Goal: Check status: Check status

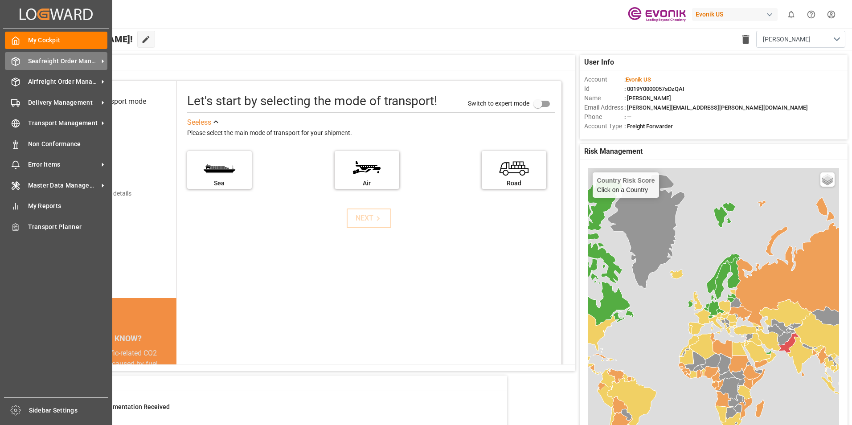
click at [75, 53] on div "Seafreight Order Management Seafreight Order Management" at bounding box center [56, 60] width 103 height 17
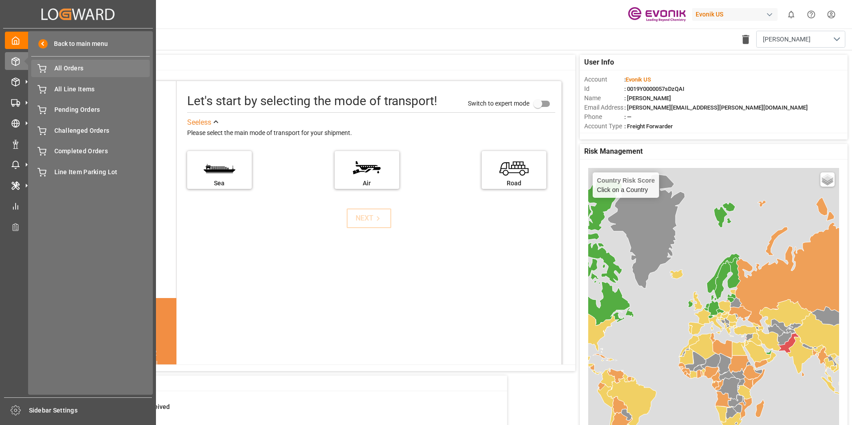
click at [72, 66] on span "All Orders" at bounding box center [102, 68] width 96 height 9
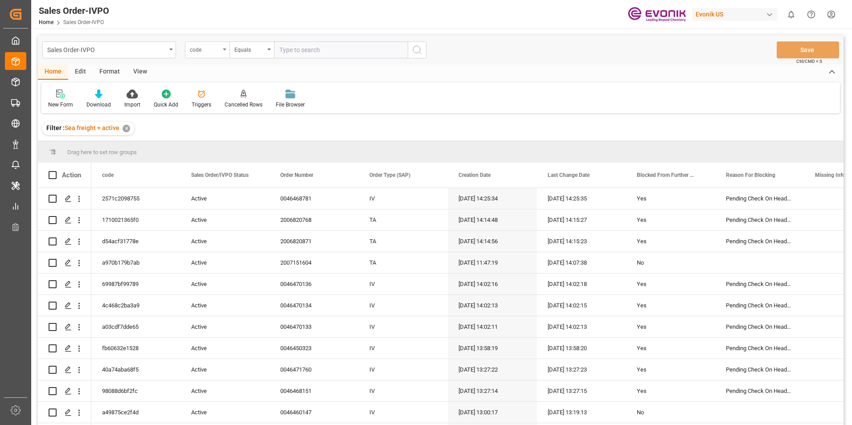
click at [205, 55] on div "code" at bounding box center [207, 49] width 45 height 17
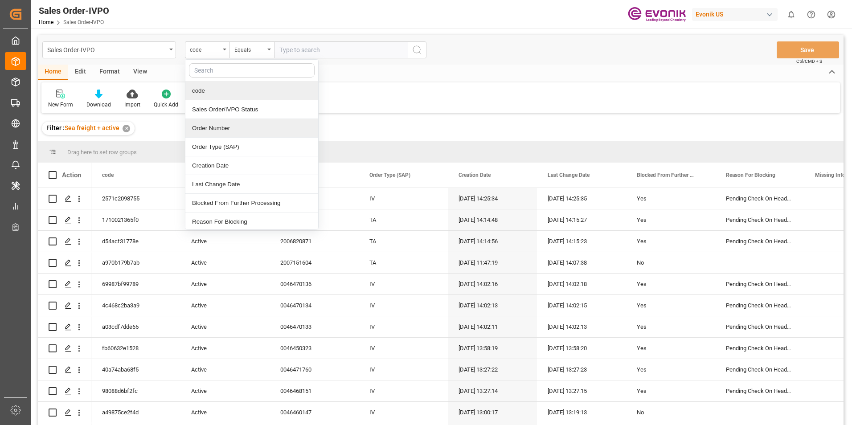
click at [216, 135] on div "Order Number" at bounding box center [251, 128] width 133 height 19
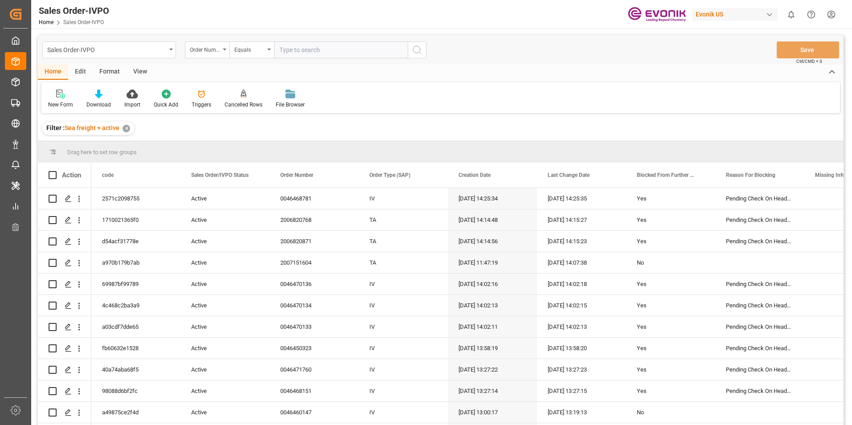
paste input "2007151605"
type input "2007151605"
click at [414, 51] on circle "search button" at bounding box center [416, 49] width 7 height 7
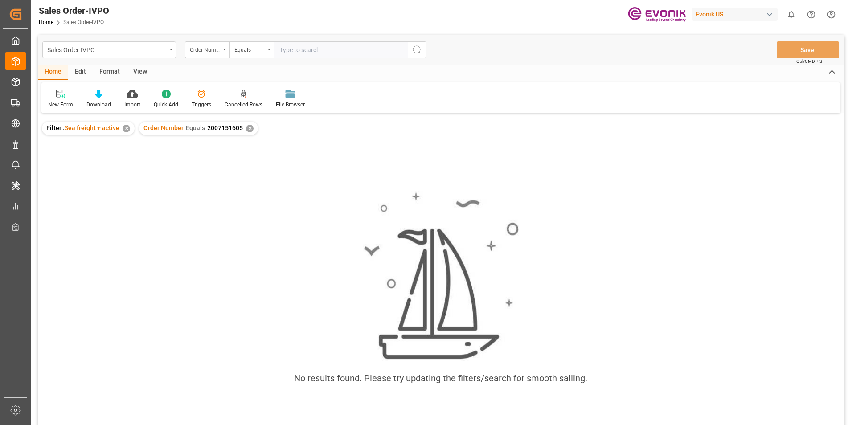
click at [247, 130] on div "✕" at bounding box center [250, 129] width 8 height 8
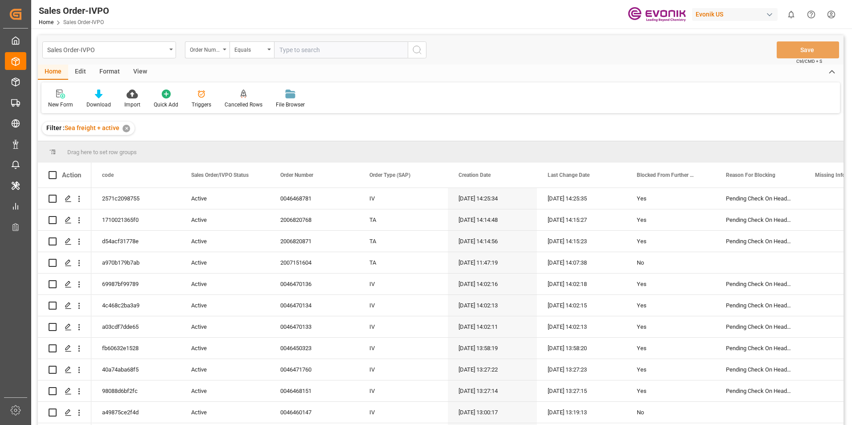
click at [126, 129] on div "✕" at bounding box center [127, 129] width 8 height 8
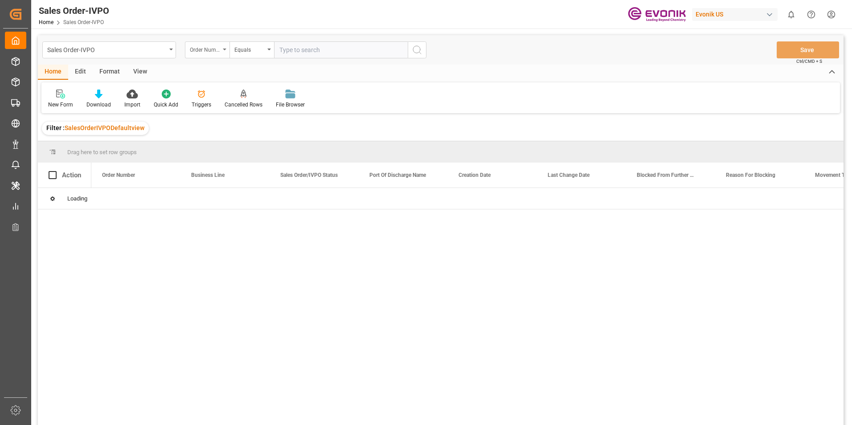
click at [196, 52] on div "Order Number" at bounding box center [205, 49] width 30 height 10
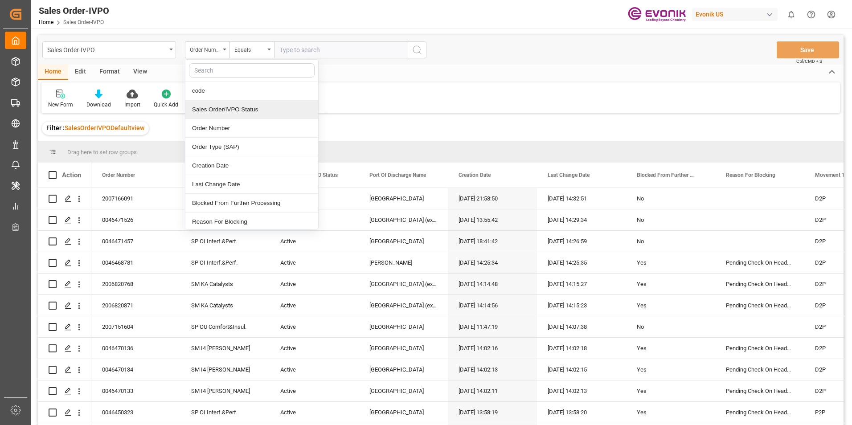
click at [220, 111] on div "Sales Order/IVPO Status" at bounding box center [251, 109] width 133 height 19
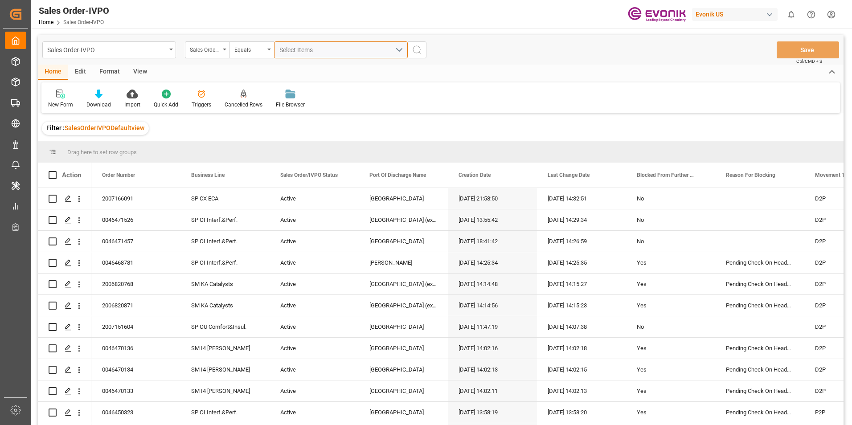
click at [283, 47] on span "Select Items" at bounding box center [299, 49] width 38 height 7
type input "2007151605"
click at [418, 52] on icon "search button" at bounding box center [417, 50] width 11 height 11
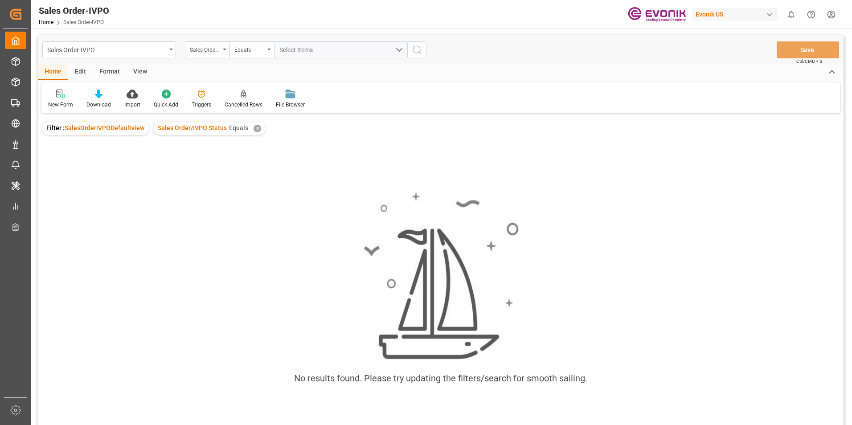
click at [257, 127] on div "✕" at bounding box center [258, 129] width 8 height 8
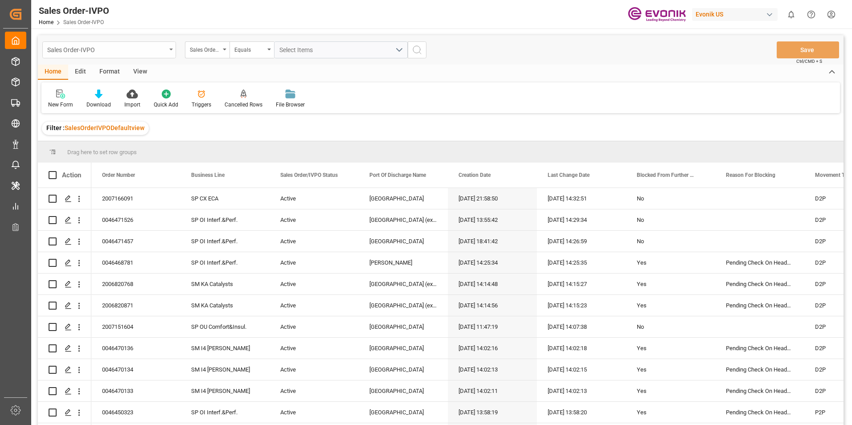
click at [148, 50] on div "Sales Order-IVPO" at bounding box center [106, 49] width 119 height 11
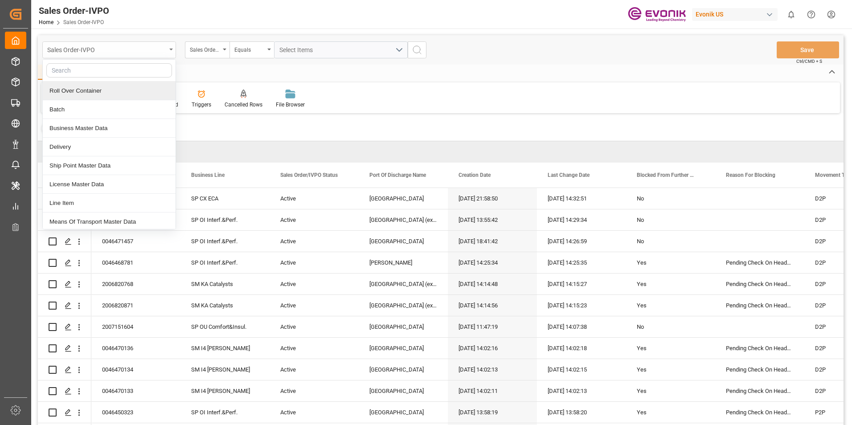
click at [76, 54] on div "Sales Order-IVPO" at bounding box center [106, 49] width 119 height 11
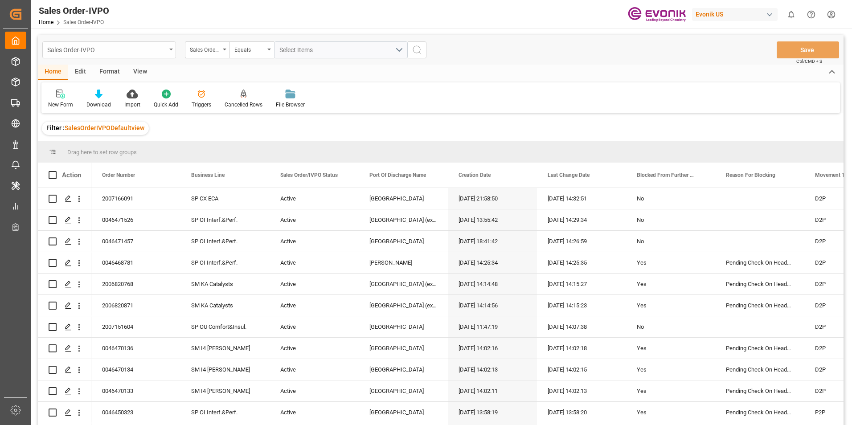
click at [76, 54] on div "Sales Order-IVPO" at bounding box center [106, 49] width 119 height 11
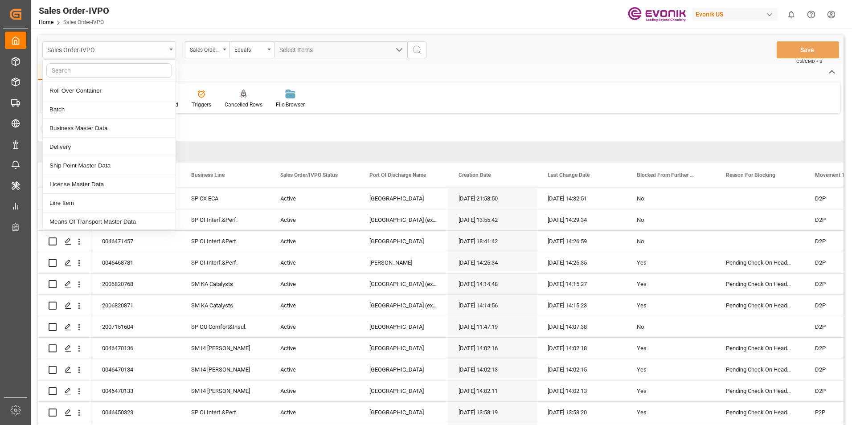
click at [76, 54] on div "Sales Order-IVPO" at bounding box center [106, 49] width 119 height 11
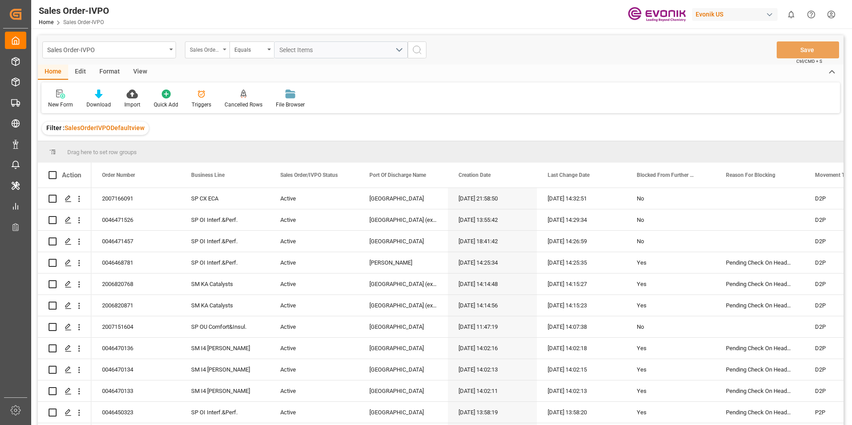
click at [216, 49] on div "Sales Order/IVPO Status" at bounding box center [205, 49] width 30 height 10
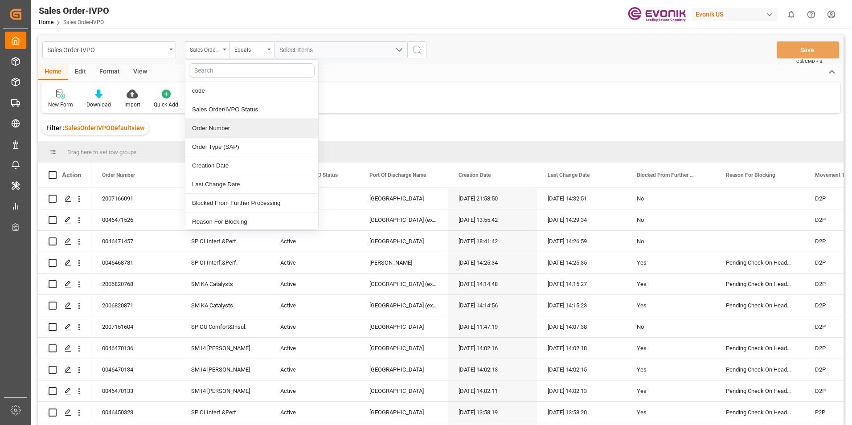
click at [219, 130] on div "Order Number" at bounding box center [251, 128] width 133 height 19
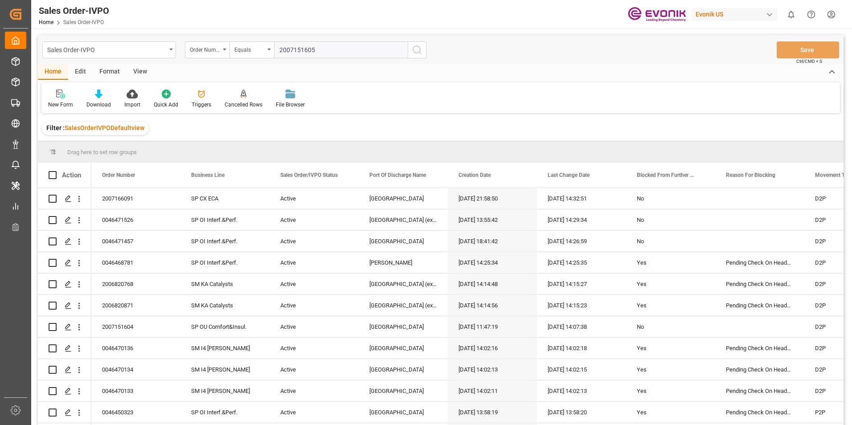
type input "2007151605"
click at [417, 50] on icon "search button" at bounding box center [417, 50] width 11 height 11
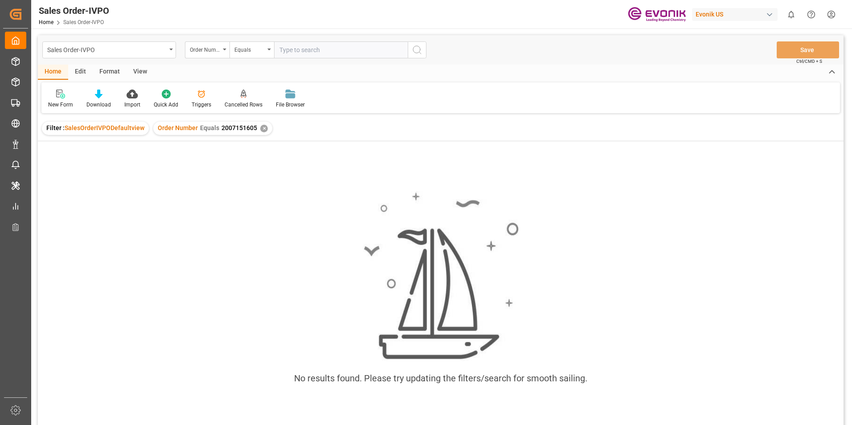
click at [260, 130] on div "✕" at bounding box center [264, 129] width 8 height 8
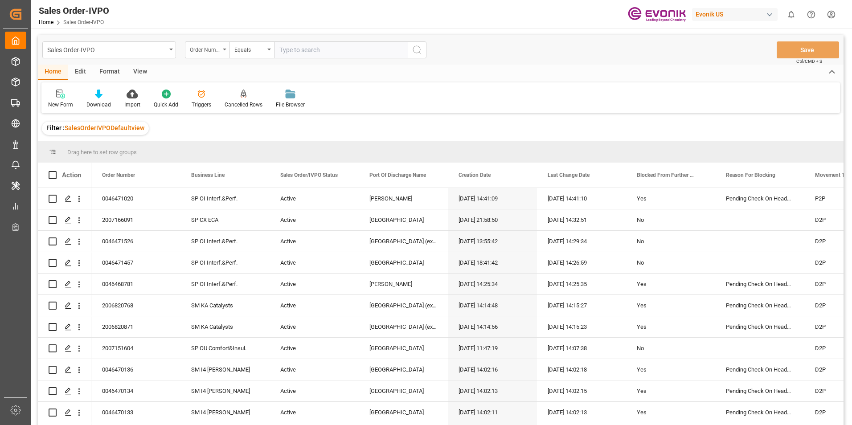
click at [214, 54] on div "Order Number" at bounding box center [205, 49] width 30 height 10
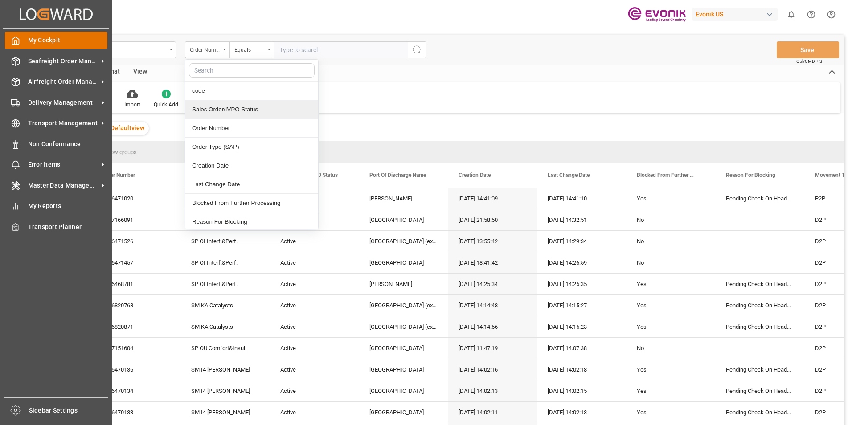
click at [18, 38] on icon at bounding box center [15, 40] width 9 height 9
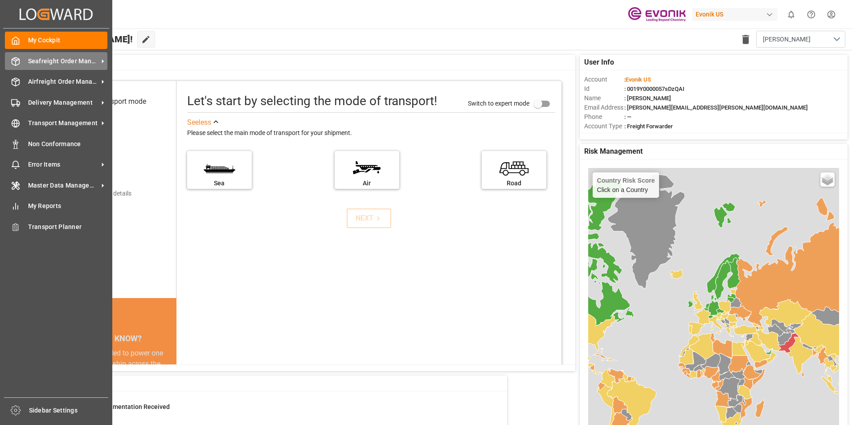
click at [31, 63] on span "Seafreight Order Management" at bounding box center [63, 61] width 70 height 9
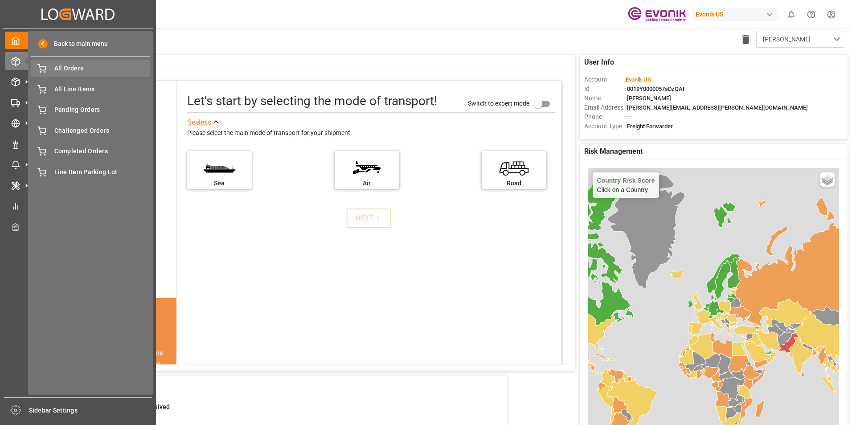
click at [74, 70] on span "All Orders" at bounding box center [102, 68] width 96 height 9
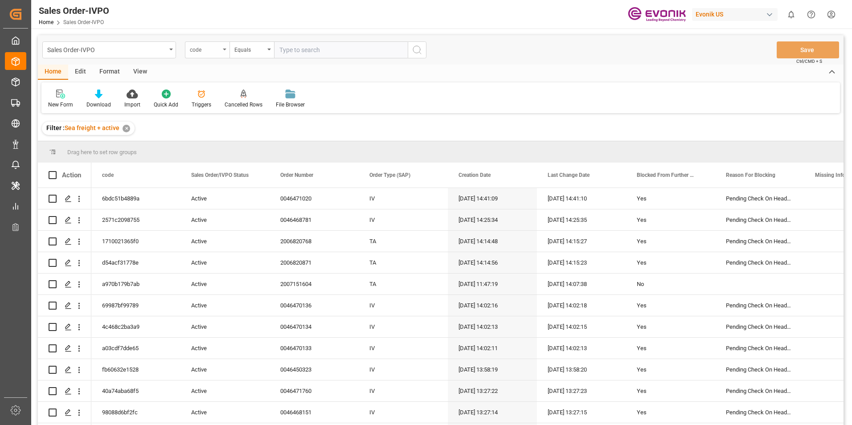
click at [223, 52] on div "code" at bounding box center [207, 49] width 45 height 17
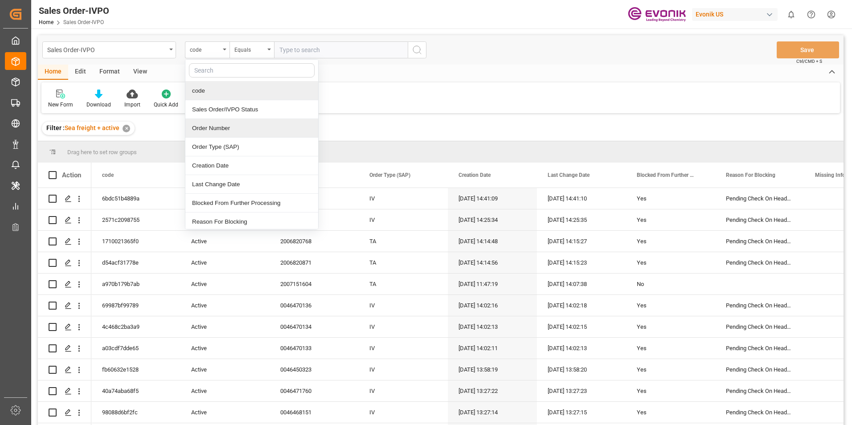
click at [228, 136] on div "Order Number" at bounding box center [251, 128] width 133 height 19
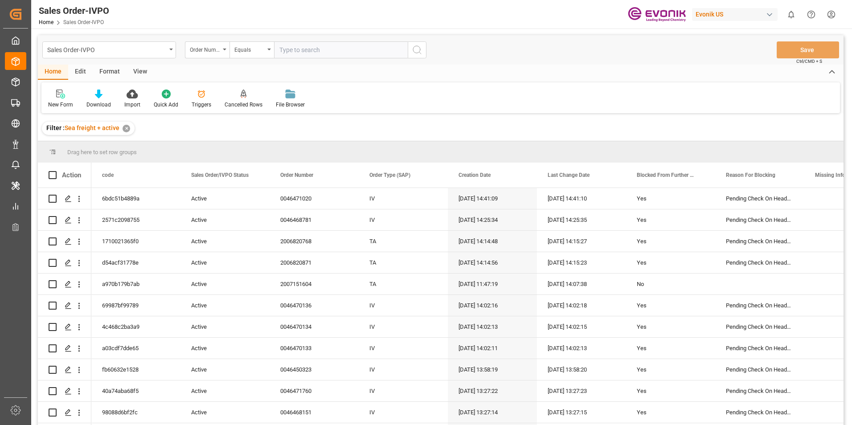
paste input "2007151605"
type input "2007151605"
click at [420, 49] on icon "search button" at bounding box center [417, 50] width 11 height 11
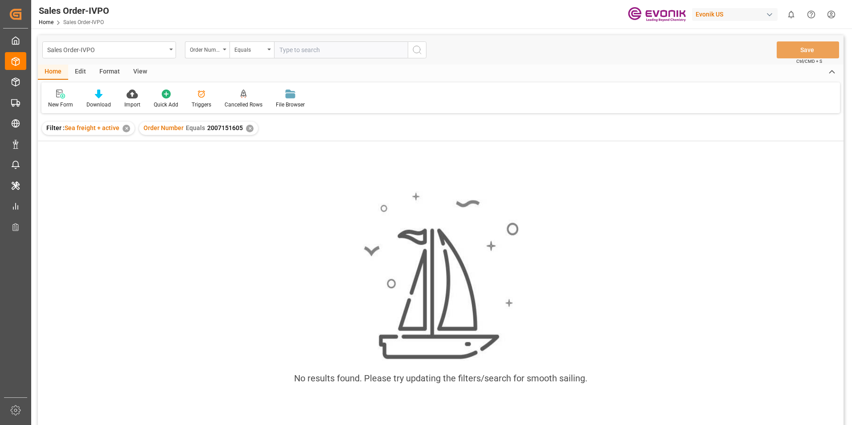
click at [124, 130] on div "✕" at bounding box center [127, 129] width 8 height 8
